Goal: Navigation & Orientation: Find specific page/section

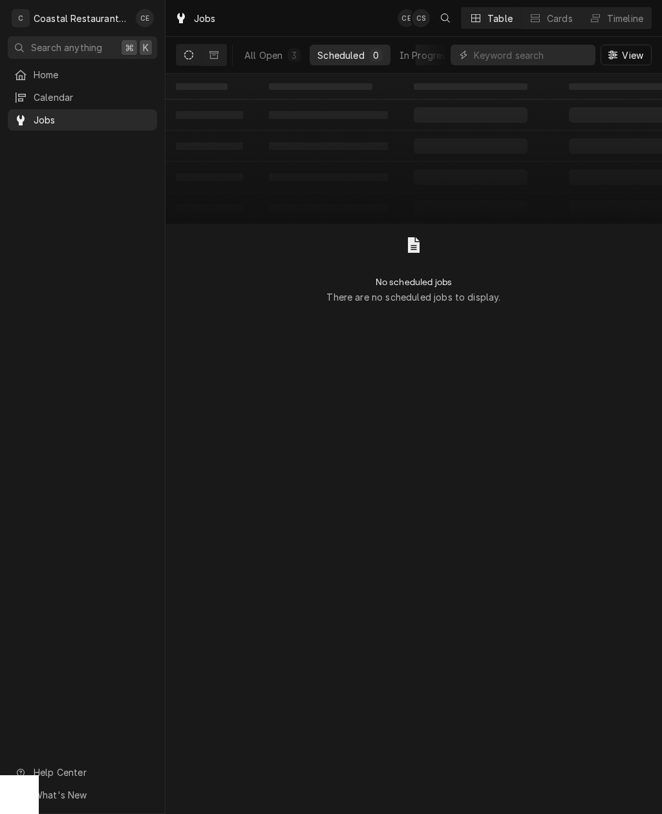
click at [54, 75] on span "Home" at bounding box center [92, 75] width 117 height 14
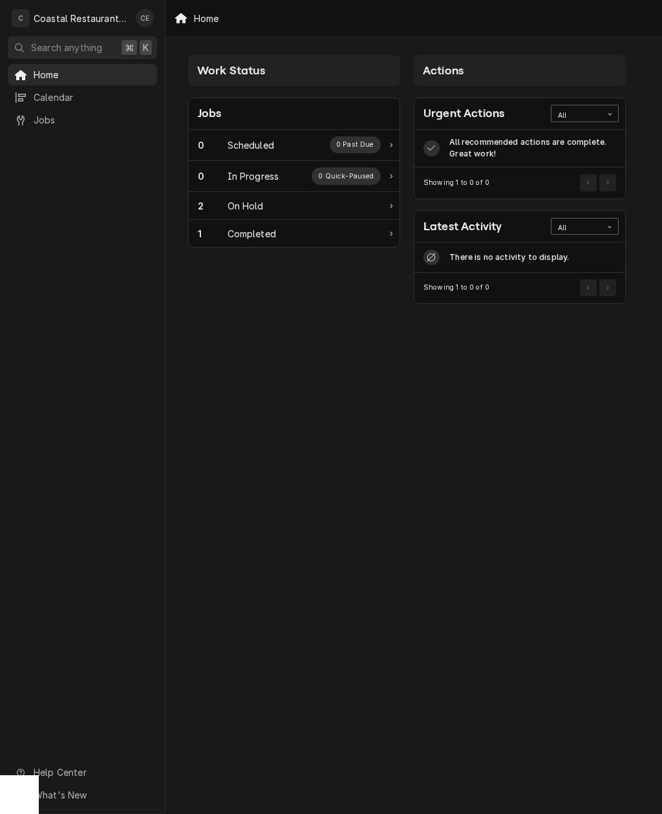
click at [348, 213] on div "2 On Hold" at bounding box center [294, 206] width 211 height 28
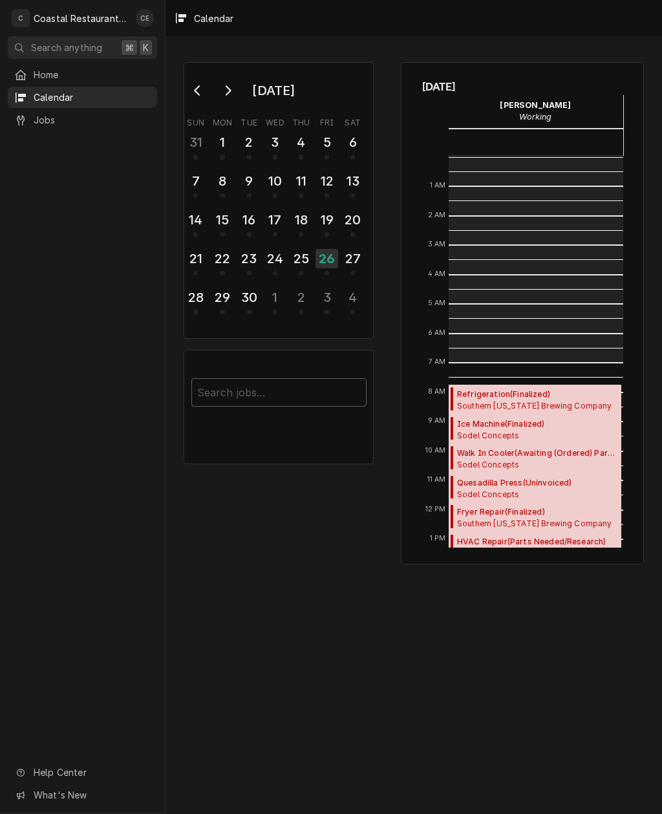
scroll to position [206, 0]
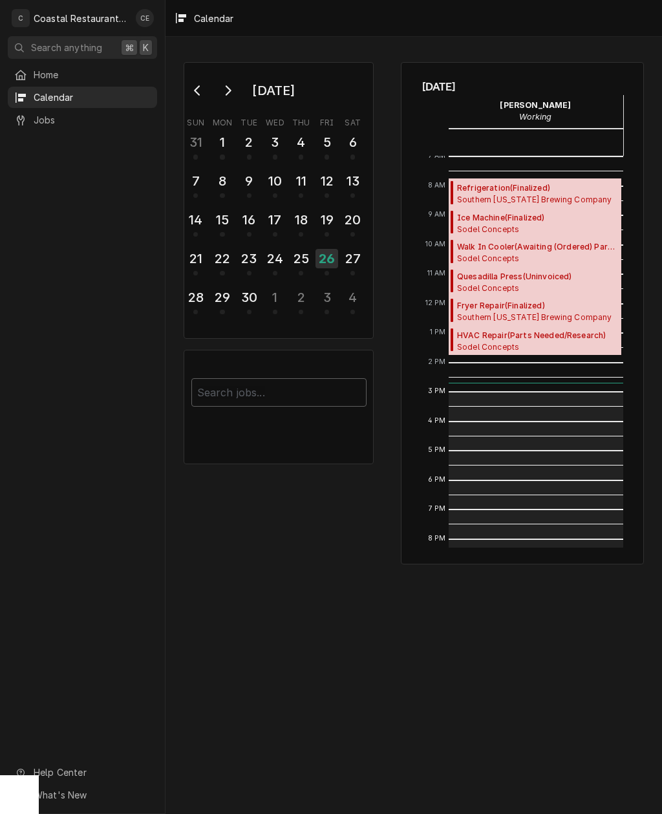
click at [50, 68] on span "Home" at bounding box center [92, 75] width 117 height 14
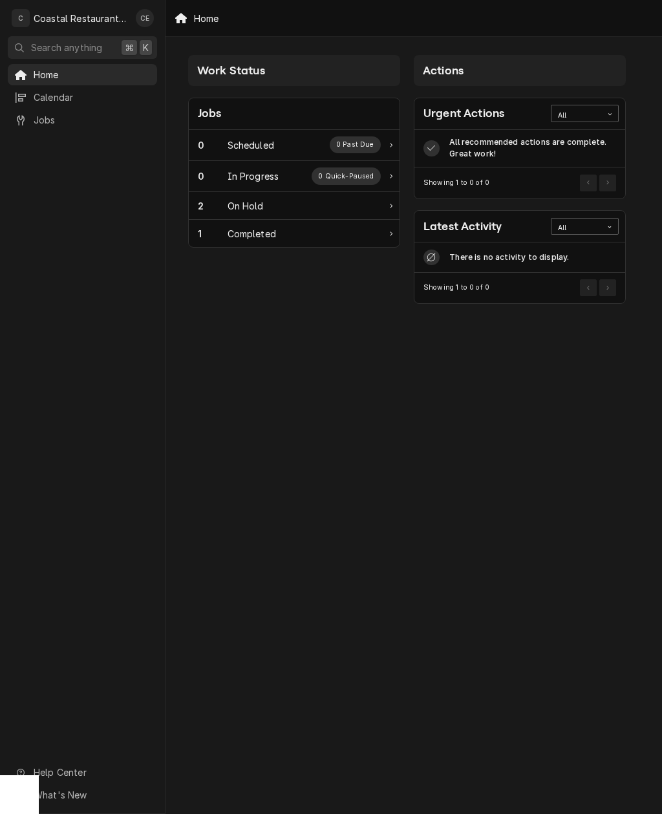
click at [332, 201] on div "2 On Hold" at bounding box center [289, 206] width 183 height 14
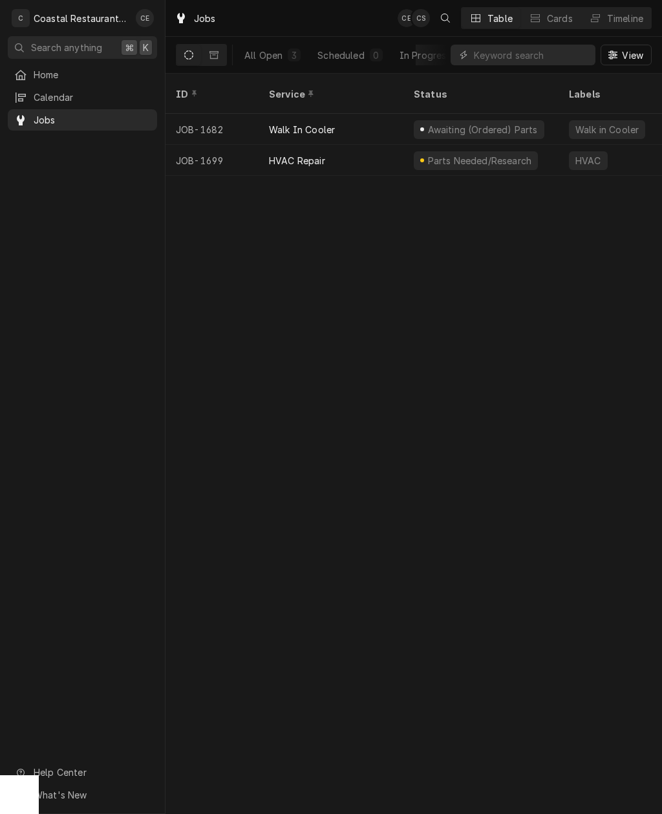
click at [357, 151] on div "HVAC Repair" at bounding box center [331, 160] width 145 height 31
click at [47, 74] on span "Home" at bounding box center [92, 75] width 117 height 14
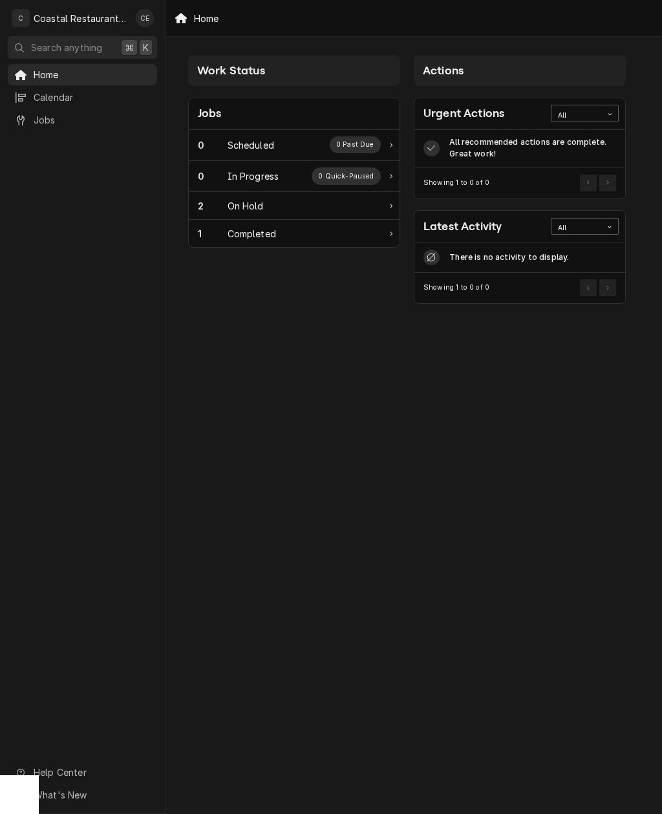
click at [48, 98] on span "Calendar" at bounding box center [92, 97] width 117 height 14
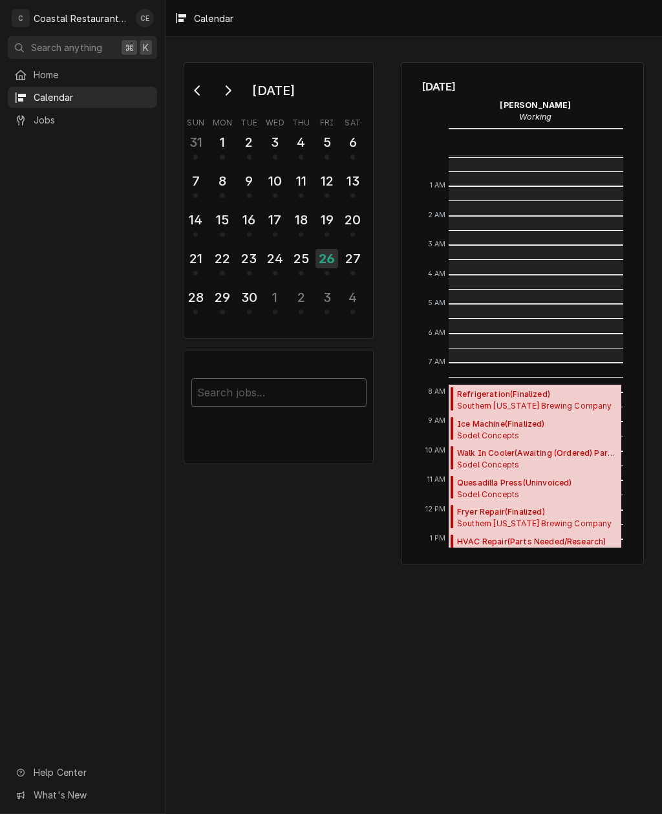
scroll to position [206, 0]
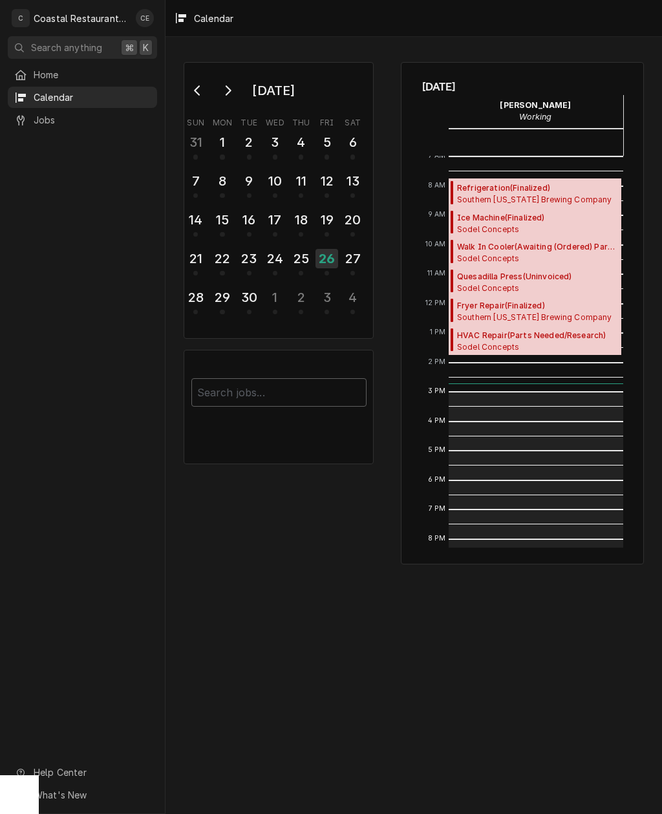
click at [47, 121] on span "Jobs" at bounding box center [92, 120] width 117 height 14
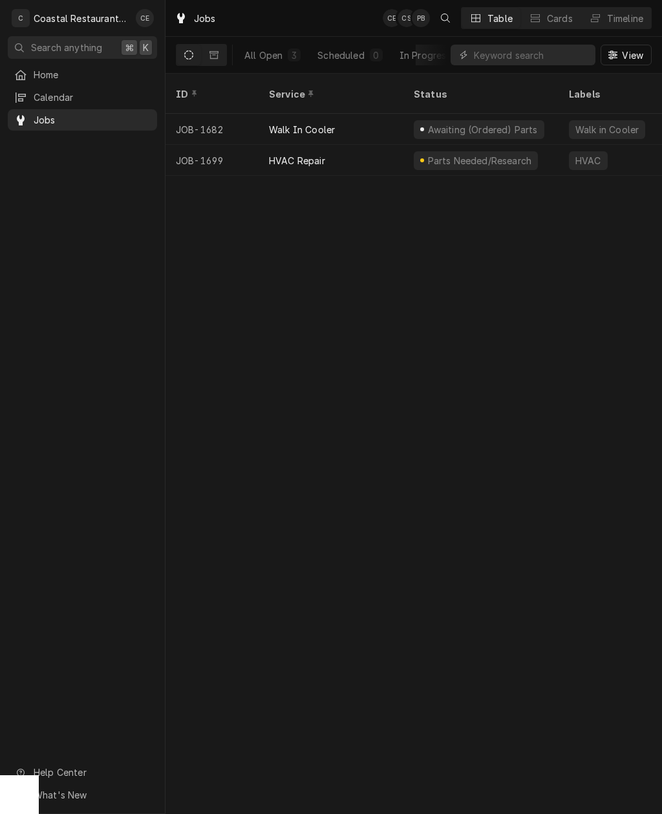
click at [40, 68] on span "Home" at bounding box center [92, 75] width 117 height 14
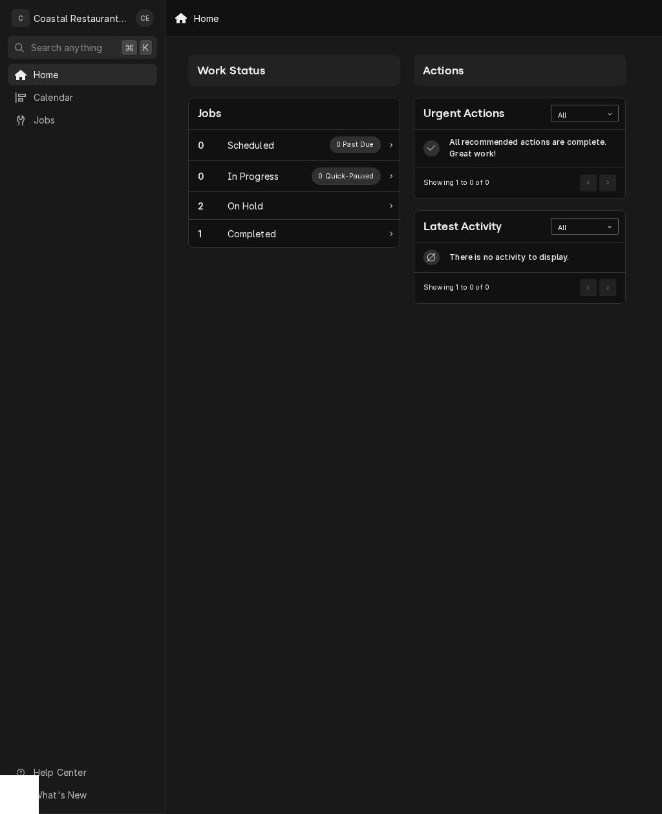
click at [282, 235] on div "1 Completed" at bounding box center [289, 234] width 183 height 14
click at [49, 90] on span "Calendar" at bounding box center [92, 97] width 117 height 14
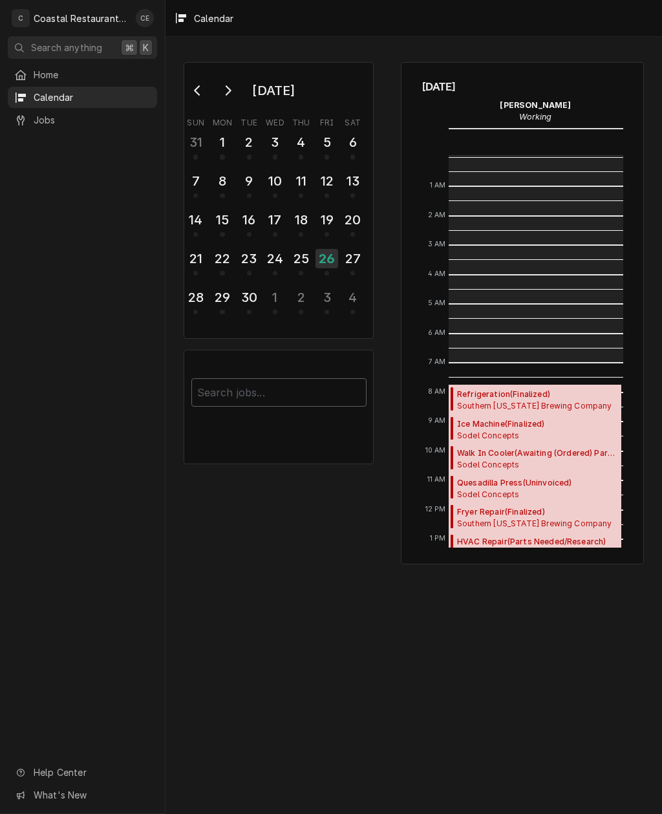
scroll to position [206, 0]
